Goal: Register for event/course

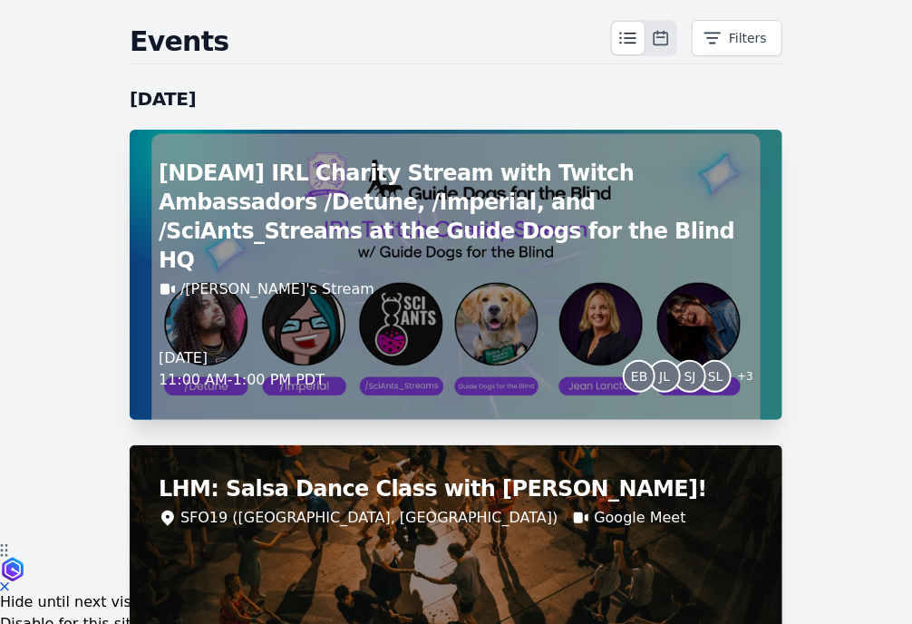
scroll to position [91, 0]
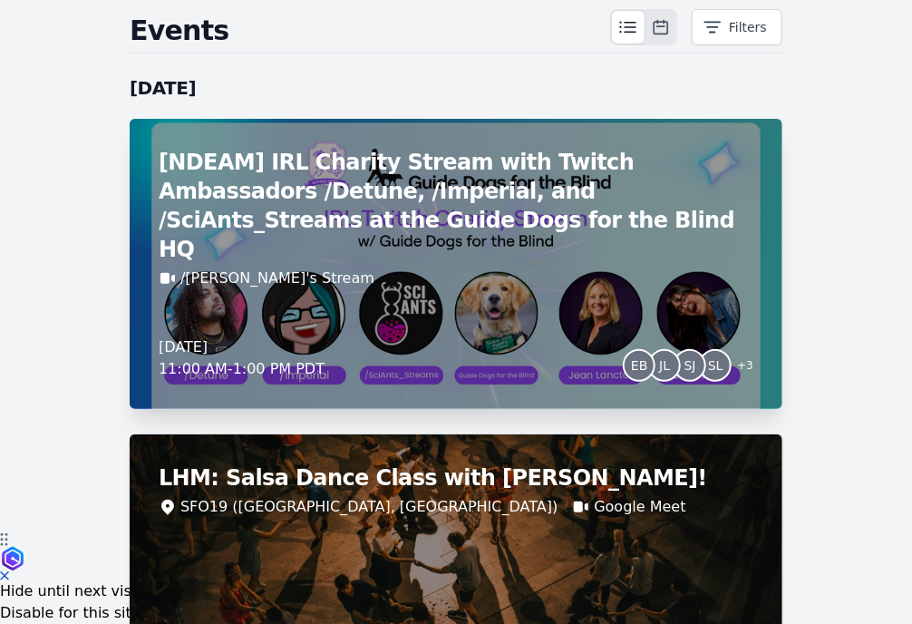
click at [562, 260] on div "[NDEAM] IRL Charity Stream with Twitch Ambassadors /Detune, /Imperial, and /Sci…" at bounding box center [456, 264] width 653 height 290
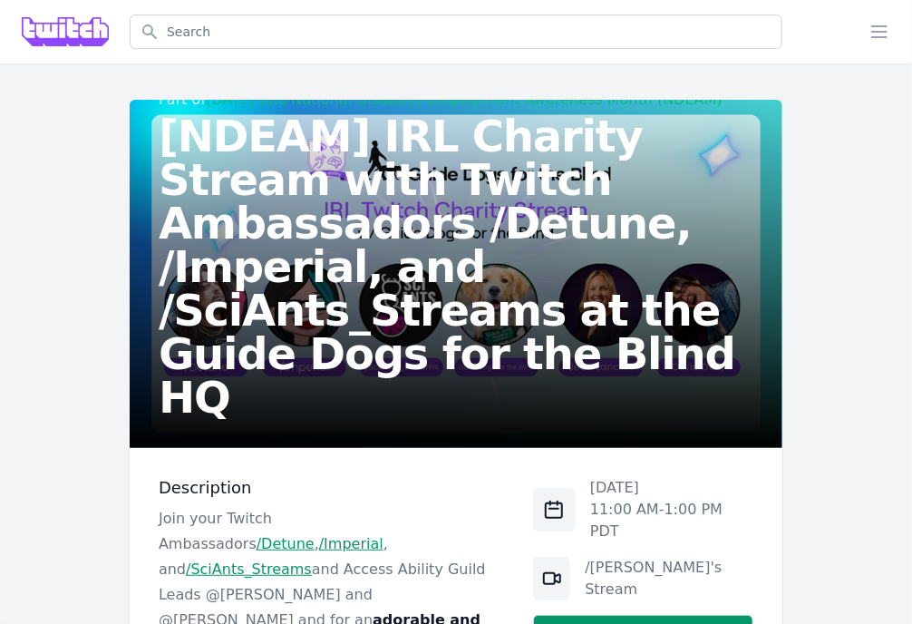
scroll to position [272, 0]
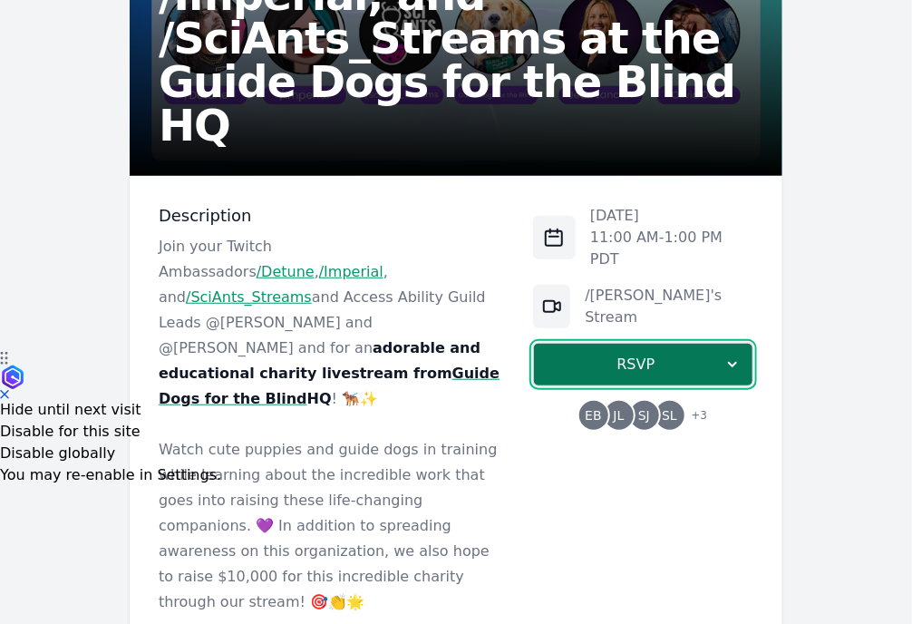
click at [645, 359] on button "RSVP" at bounding box center [643, 365] width 220 height 44
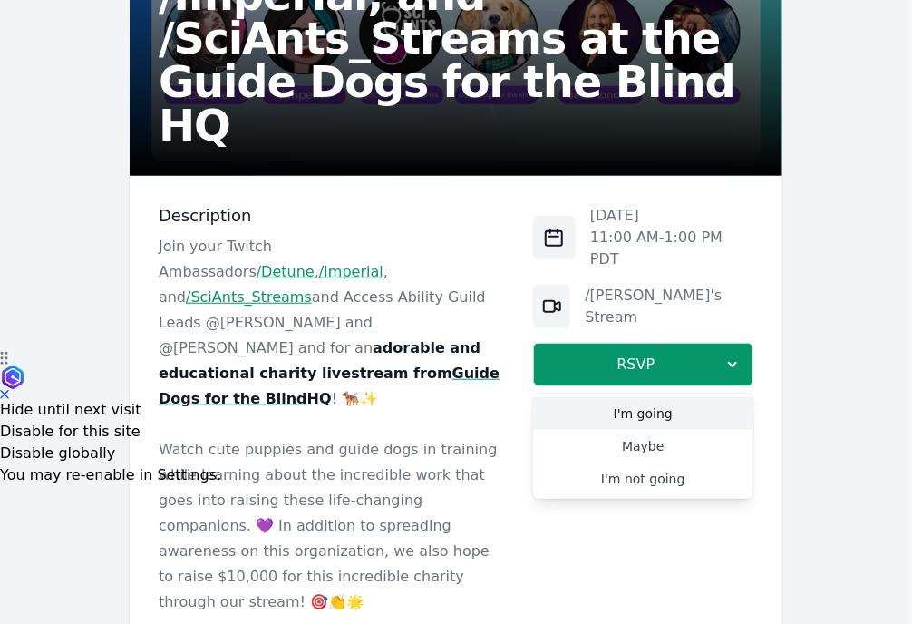
click at [653, 397] on link "I'm going" at bounding box center [643, 413] width 220 height 33
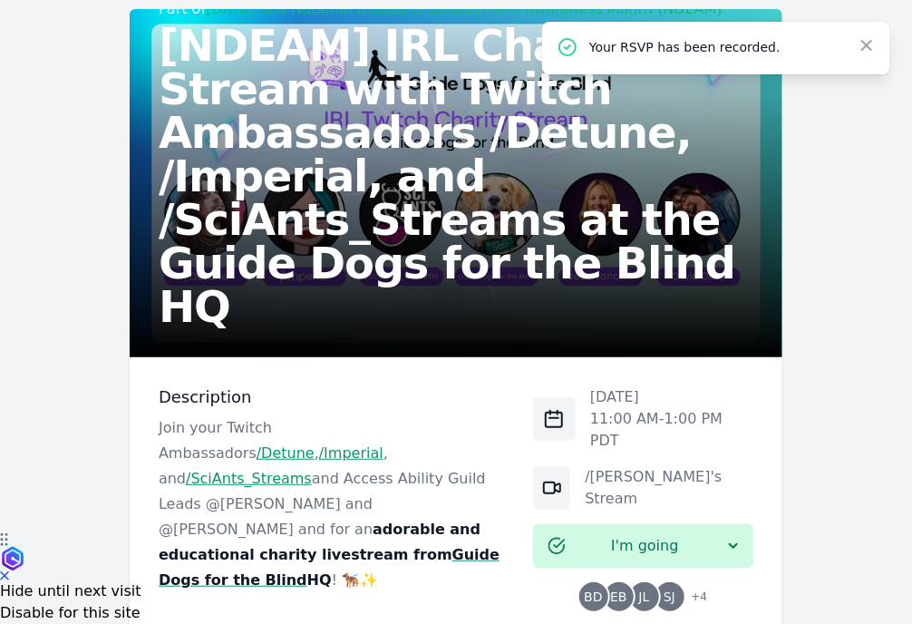
scroll to position [0, 0]
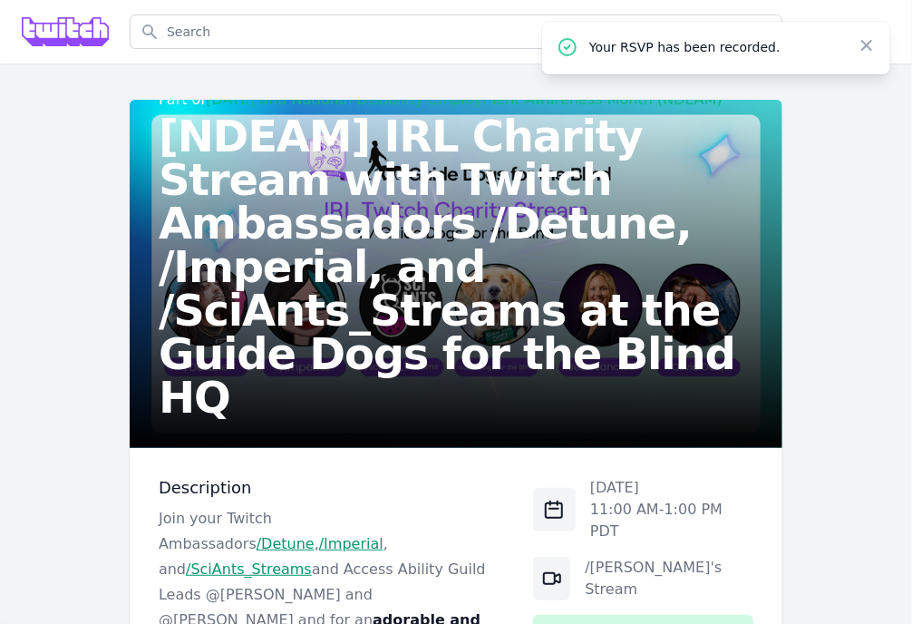
click at [99, 33] on img at bounding box center [65, 31] width 87 height 29
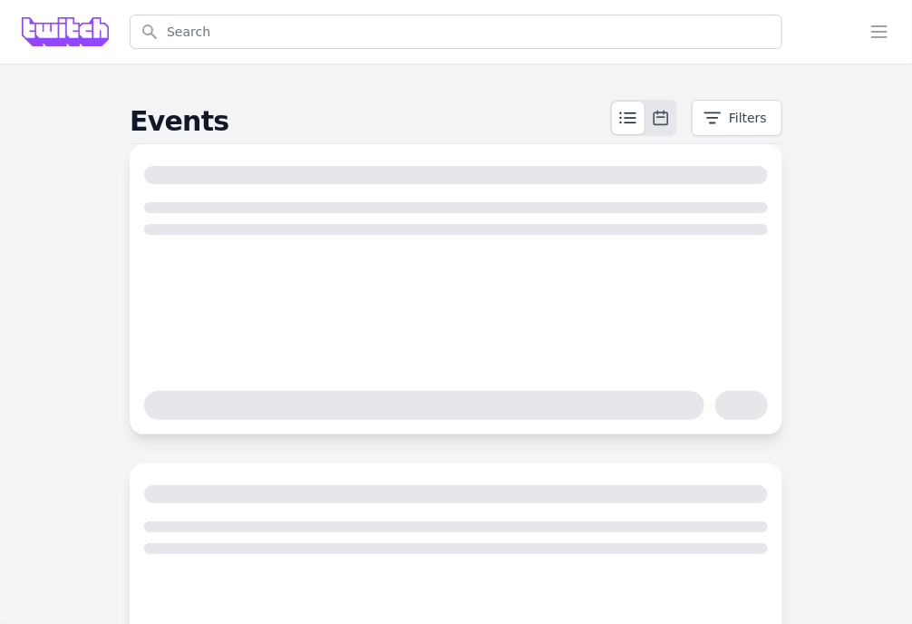
click at [84, 42] on img at bounding box center [65, 31] width 87 height 29
click at [89, 44] on img at bounding box center [65, 31] width 87 height 29
click at [91, 31] on img at bounding box center [65, 31] width 87 height 29
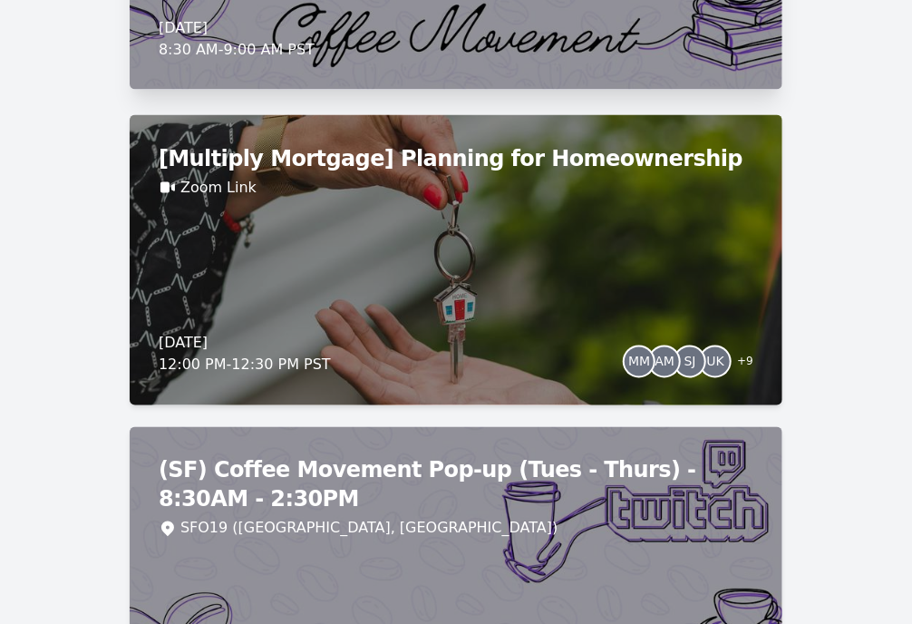
scroll to position [14503, 0]
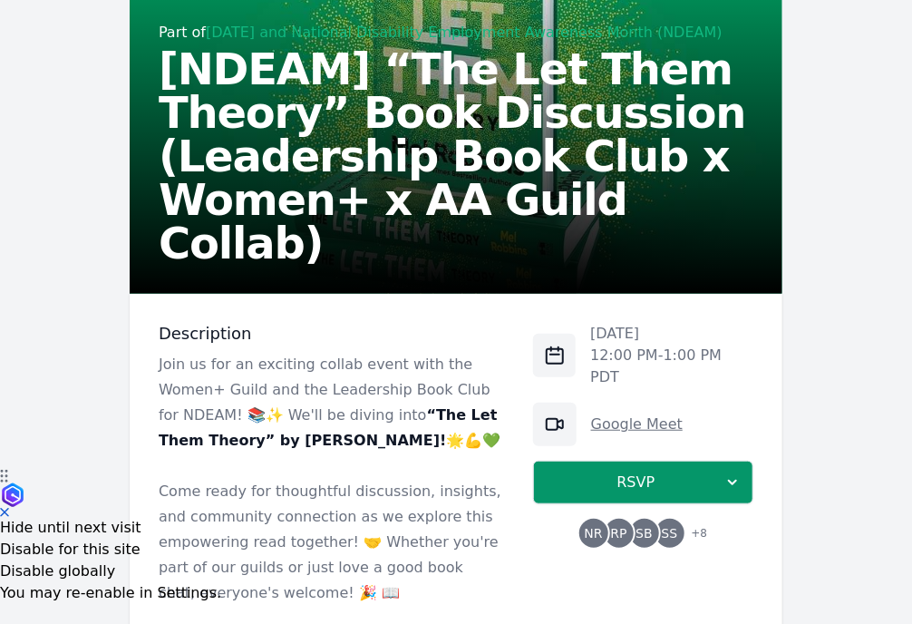
scroll to position [181, 0]
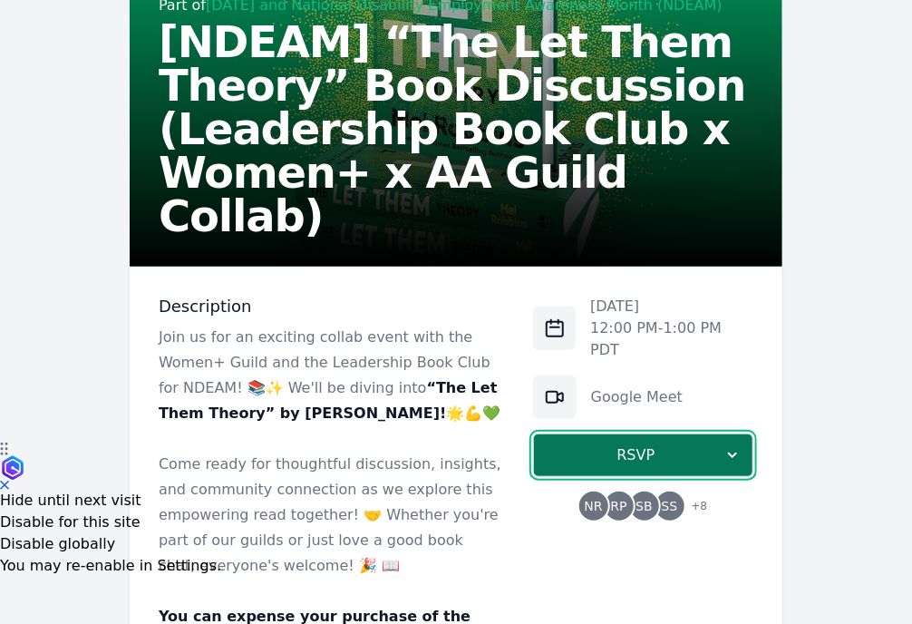
click at [641, 444] on span "RSVP" at bounding box center [635, 455] width 175 height 22
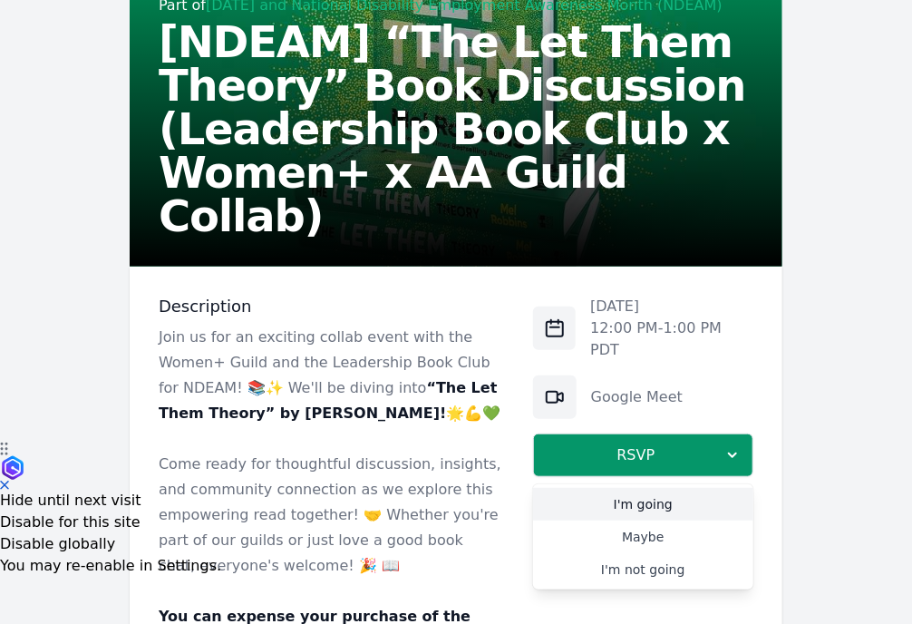
click at [645, 488] on link "I'm going" at bounding box center [643, 504] width 220 height 33
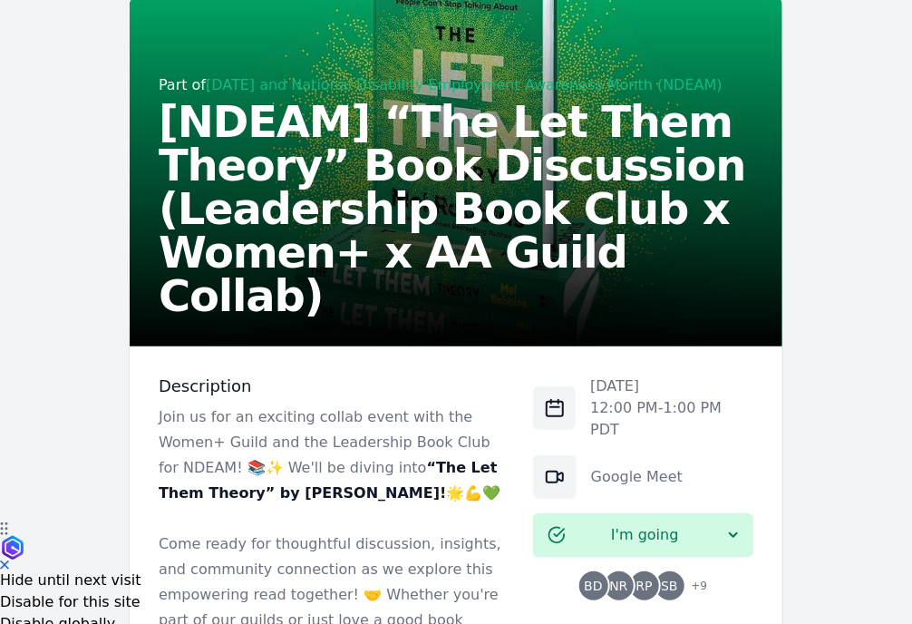
scroll to position [0, 0]
